Goal: Information Seeking & Learning: Learn about a topic

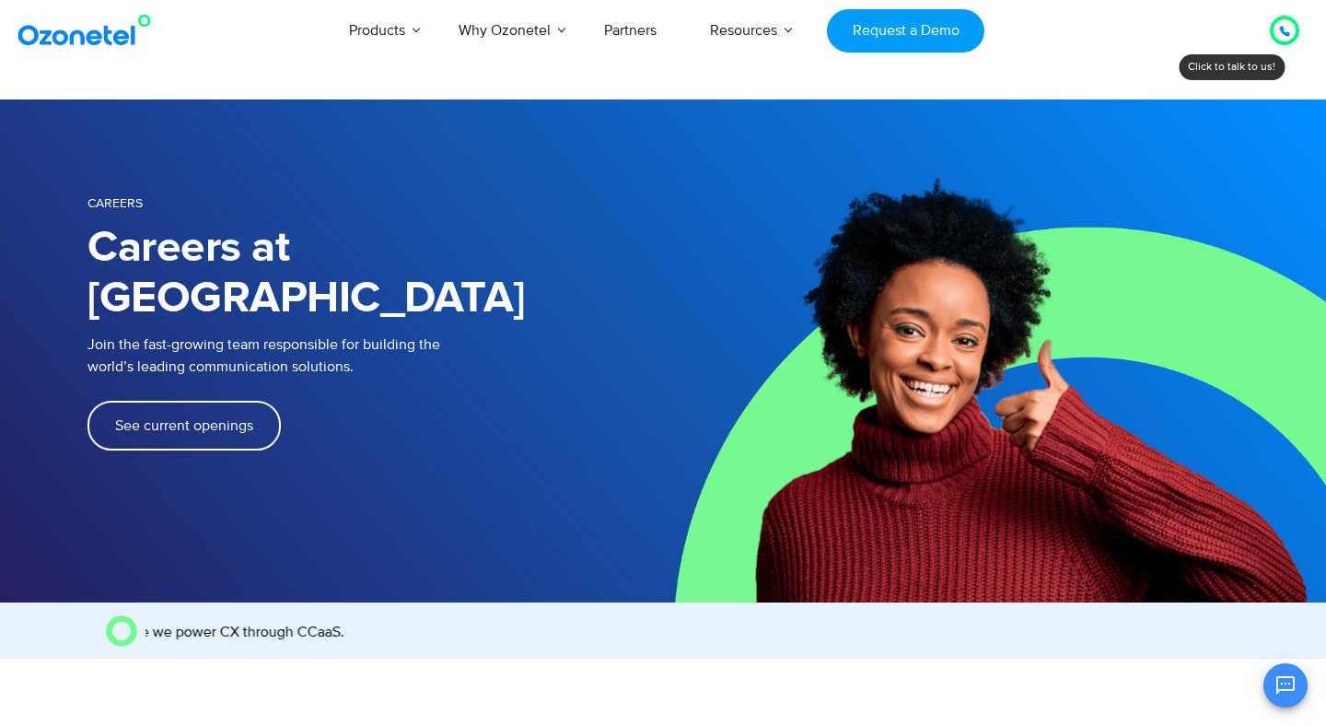
click at [191, 418] on span "See current openings" at bounding box center [184, 425] width 138 height 15
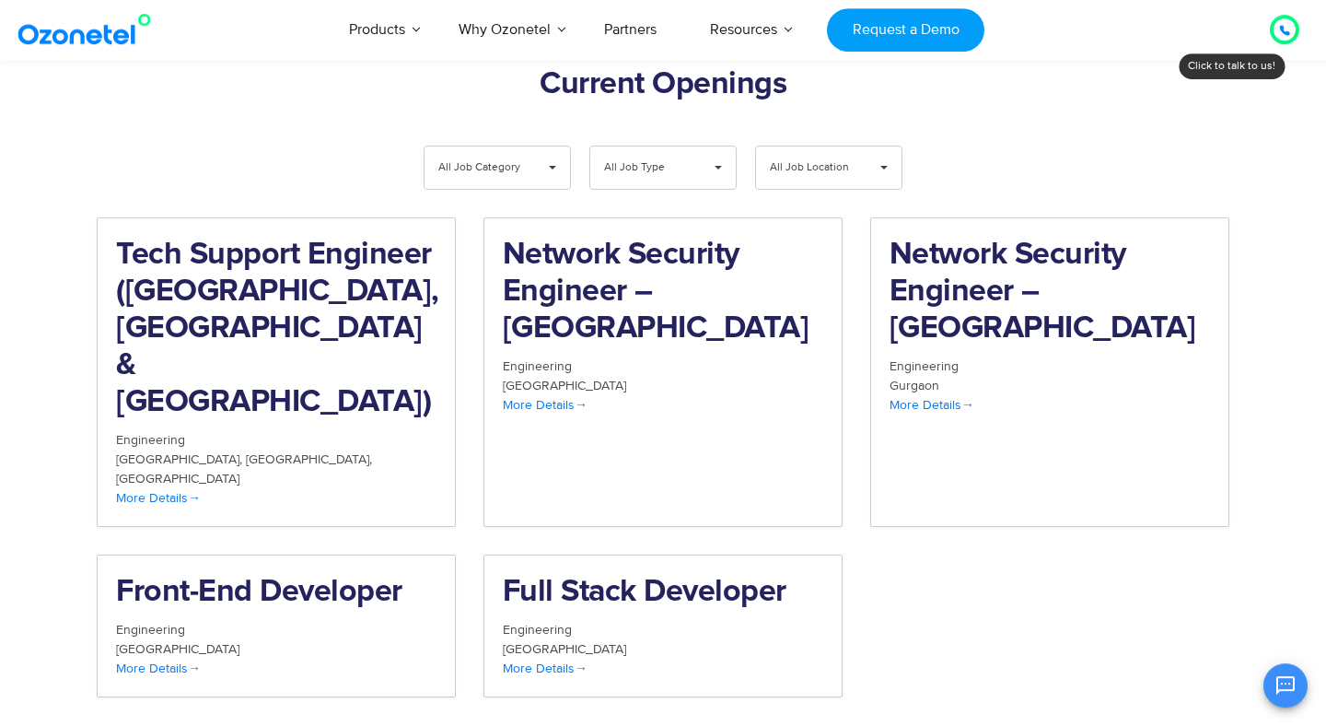
scroll to position [1903, 0]
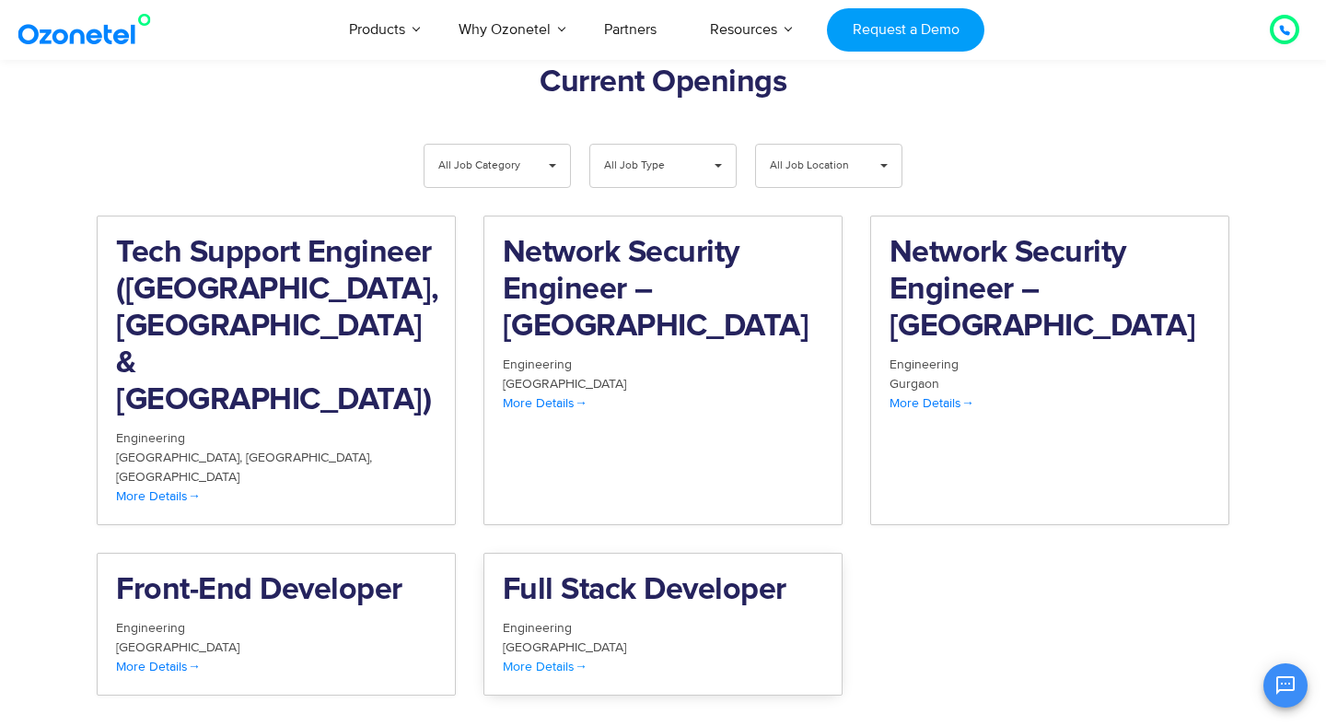
click at [551, 658] on span "More Details" at bounding box center [545, 666] width 85 height 16
click at [165, 658] on span "More Details" at bounding box center [158, 666] width 85 height 16
click at [562, 395] on span "More Details" at bounding box center [545, 403] width 85 height 16
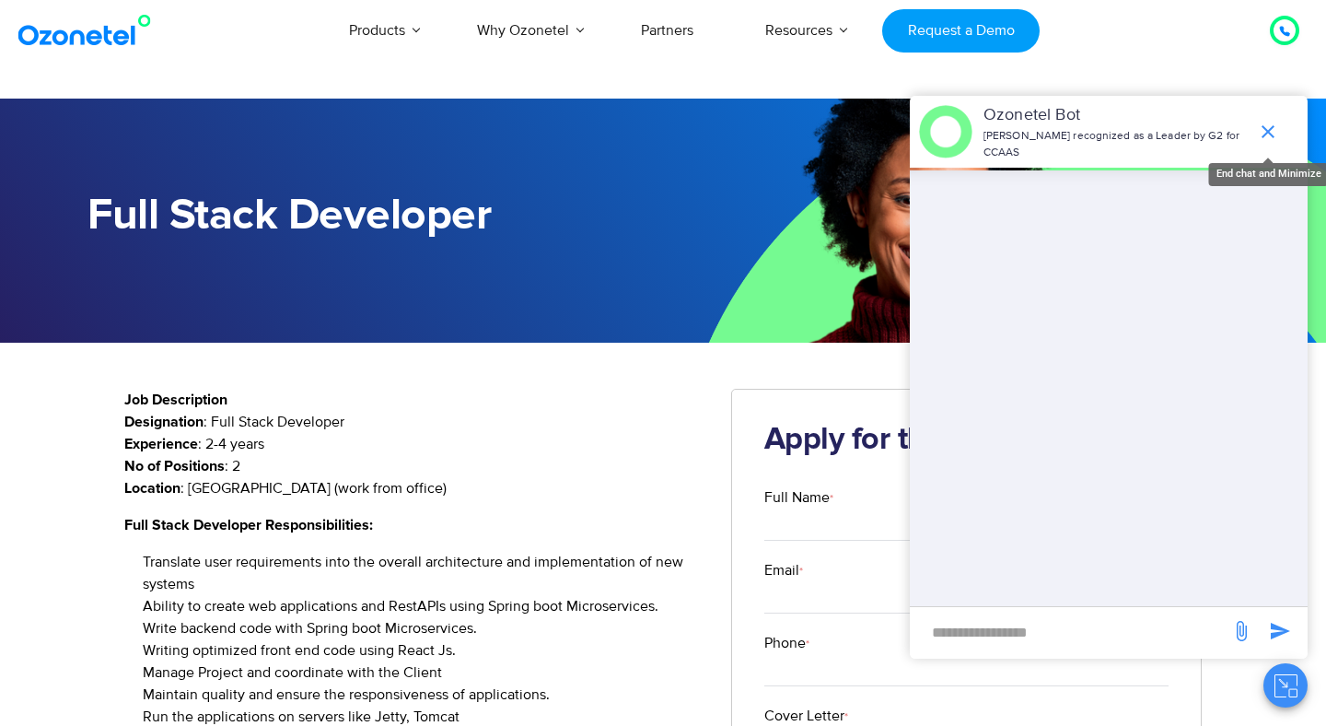
click at [1261, 137] on icon "end chat or minimize" at bounding box center [1267, 131] width 13 height 13
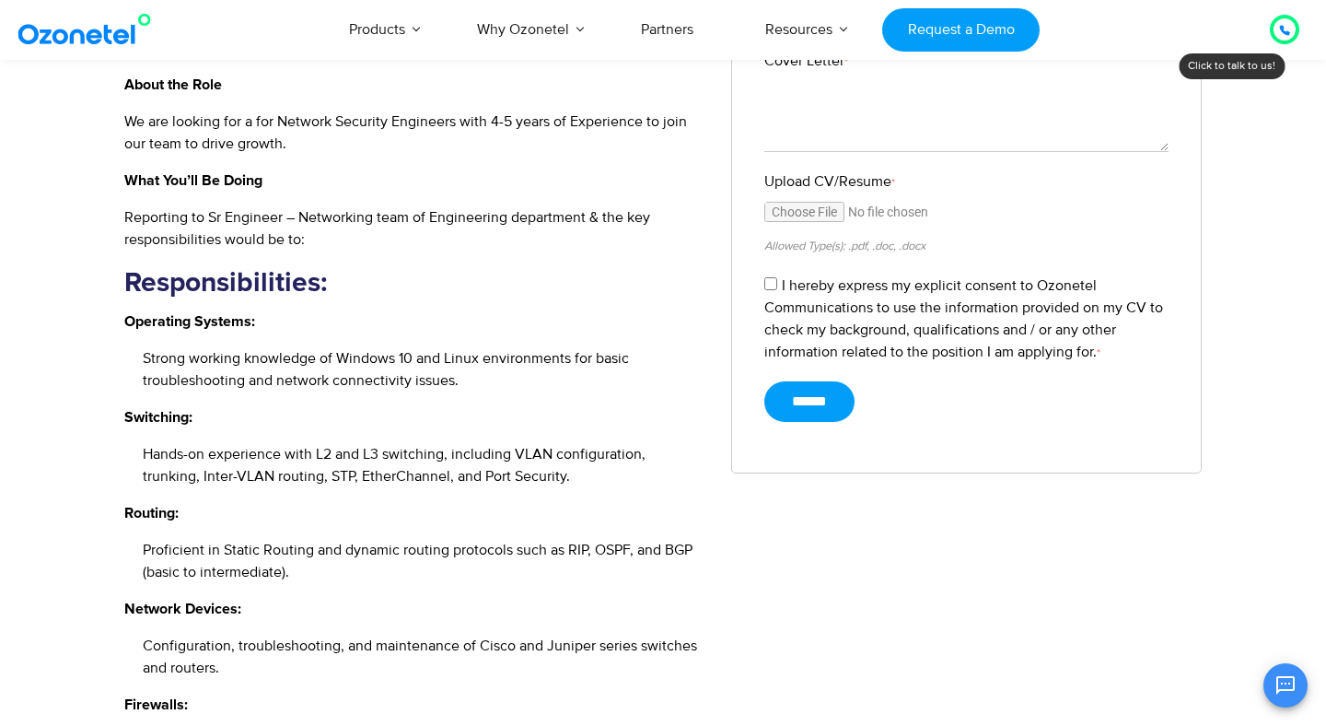
scroll to position [762, 0]
